Goal: Information Seeking & Learning: Learn about a topic

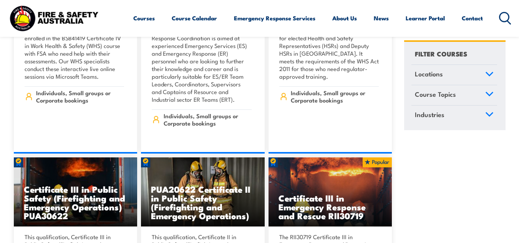
scroll to position [1698, 0]
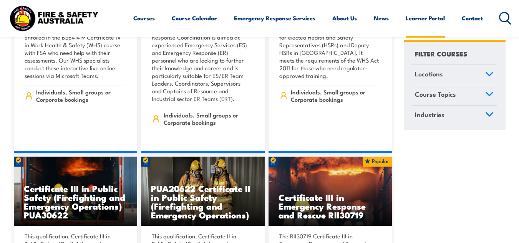
click at [426, 18] on link "Learner Portal" at bounding box center [425, 18] width 39 height 18
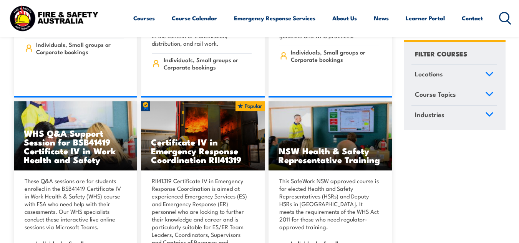
scroll to position [1542, 0]
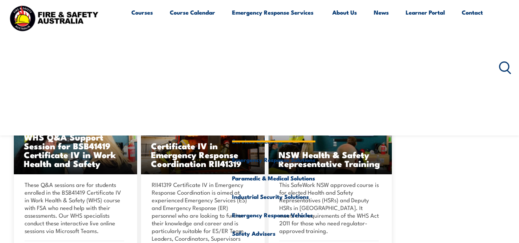
click at [255, 11] on link "Emergency Response Services" at bounding box center [273, 67] width 83 height 129
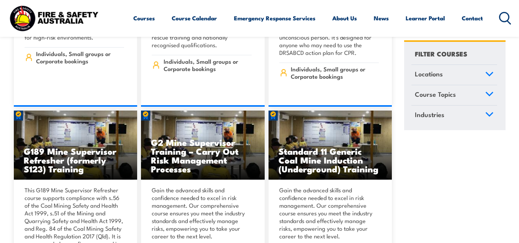
scroll to position [195, 0]
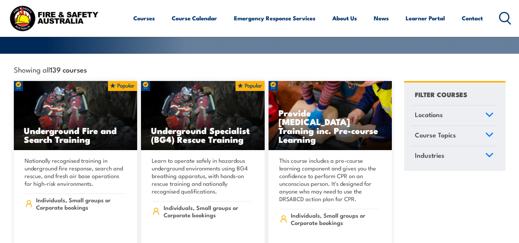
click at [483, 126] on link "Course Topics" at bounding box center [455, 136] width 86 height 20
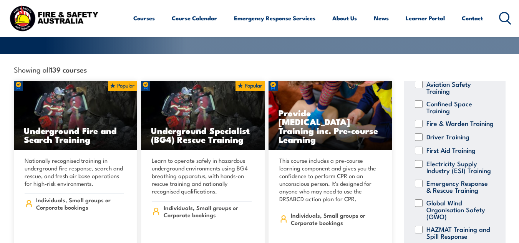
scroll to position [66, 0]
click at [423, 151] on div "First Aid Training" at bounding box center [455, 150] width 86 height 8
click at [420, 149] on input "First Aid Training" at bounding box center [419, 150] width 8 height 8
checkbox input "true"
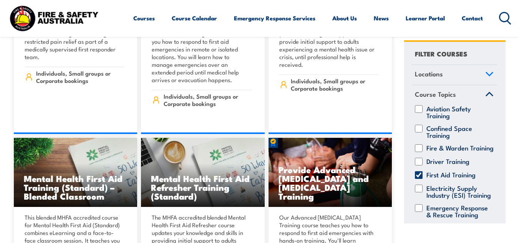
scroll to position [506, 0]
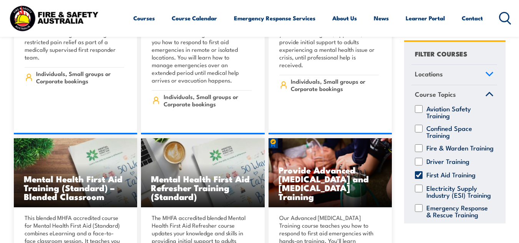
click at [469, 71] on link "Locations" at bounding box center [455, 75] width 86 height 20
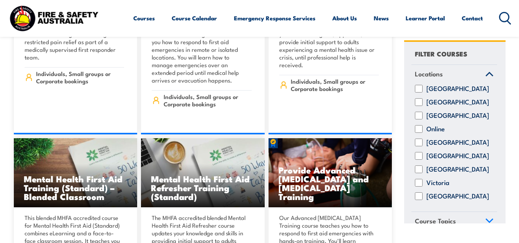
click at [423, 187] on input "Victoria" at bounding box center [419, 183] width 8 height 8
checkbox input "true"
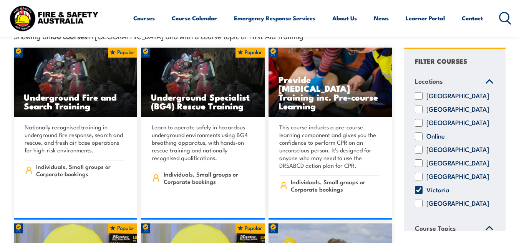
scroll to position [229, 0]
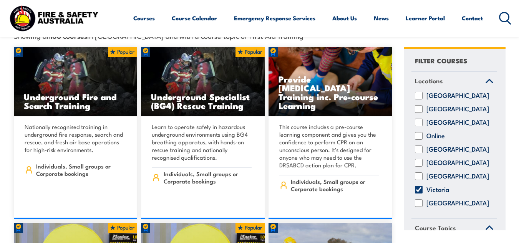
click at [471, 74] on link "Locations" at bounding box center [455, 82] width 86 height 20
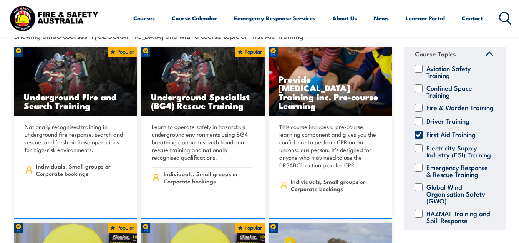
scroll to position [48, 0]
click at [467, 45] on link "Course Topics" at bounding box center [455, 55] width 86 height 20
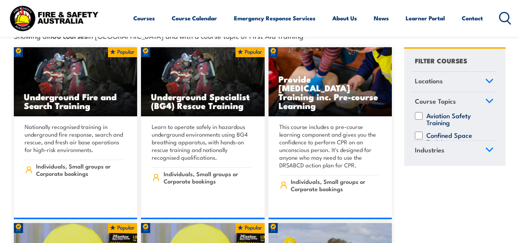
scroll to position [0, 0]
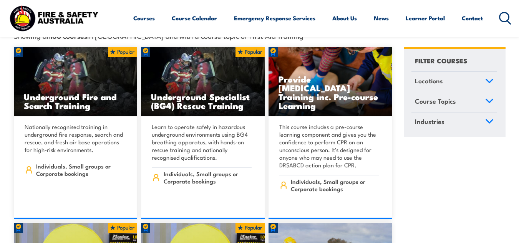
click at [461, 120] on link "Industries" at bounding box center [455, 123] width 86 height 20
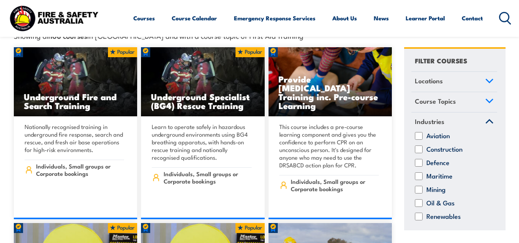
click at [463, 115] on link "Industries" at bounding box center [455, 123] width 86 height 20
